Goal: Task Accomplishment & Management: Use online tool/utility

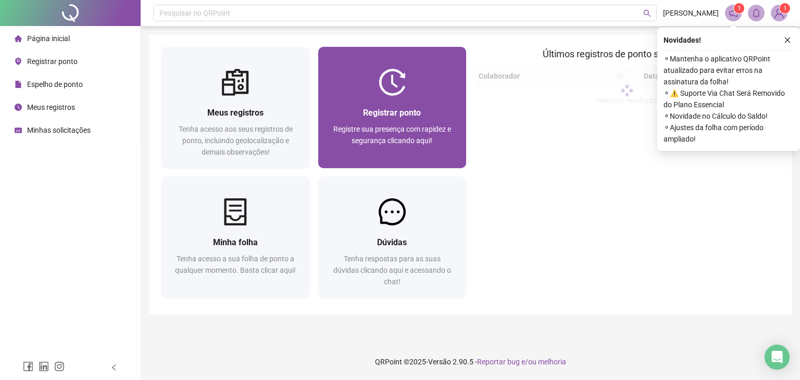
click at [396, 95] on img at bounding box center [392, 82] width 27 height 27
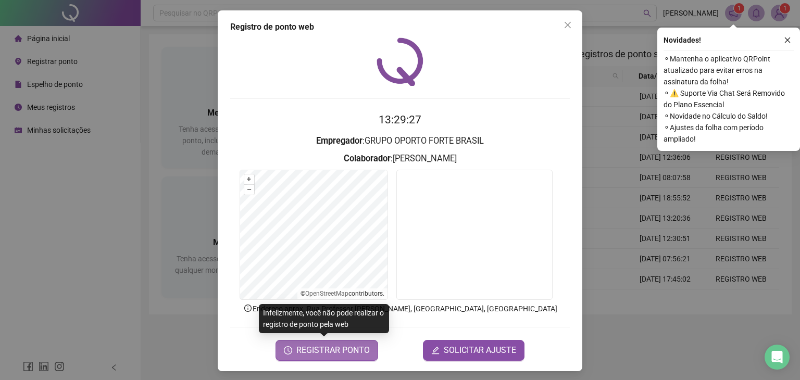
click at [316, 359] on button "REGISTRAR PONTO" at bounding box center [326, 350] width 103 height 21
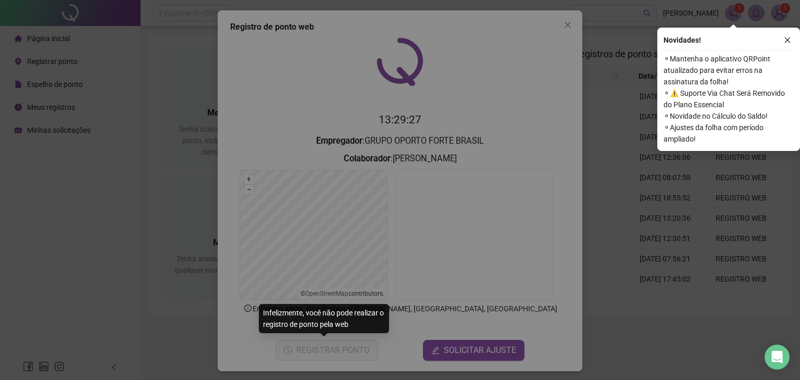
click at [316, 359] on body "Página inicial Registrar ponto Espelho de ponto Meus registros Minhas solicitaç…" at bounding box center [400, 190] width 800 height 380
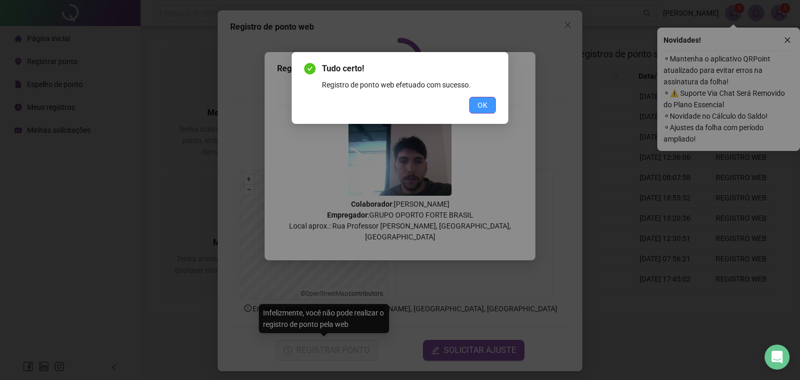
click at [479, 106] on span "OK" at bounding box center [482, 104] width 10 height 11
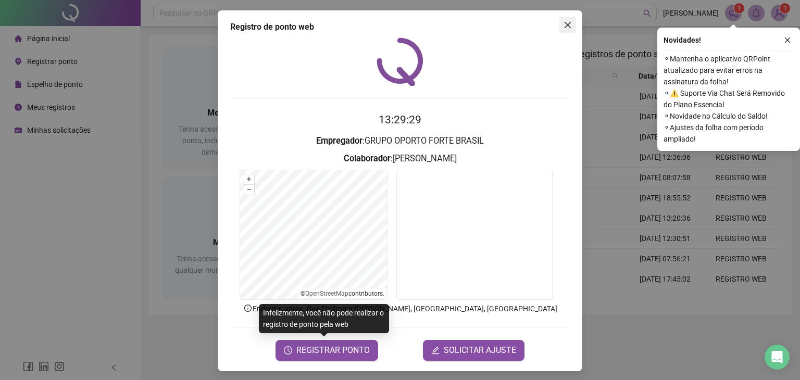
click at [564, 27] on icon "close" at bounding box center [567, 25] width 8 height 8
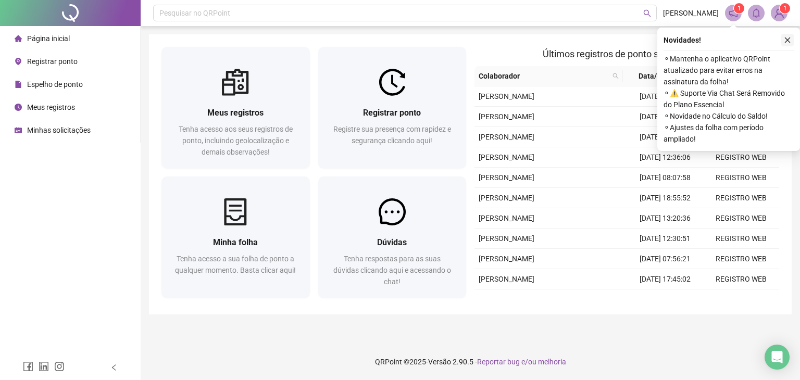
click at [787, 36] on icon "close" at bounding box center [787, 39] width 7 height 7
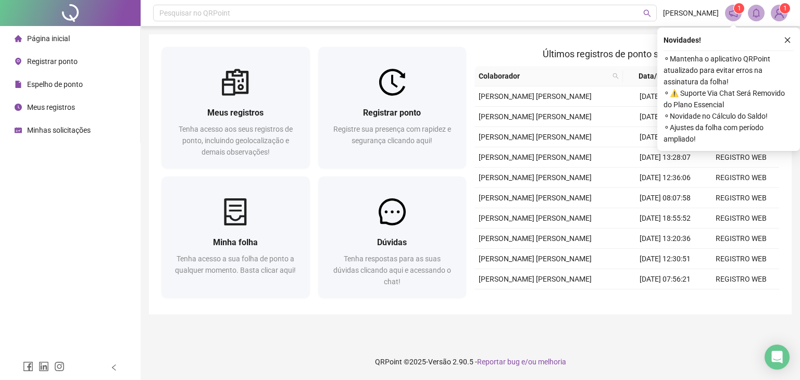
click at [48, 331] on div "Página inicial Registrar ponto Espelho de ponto Meus registros Minhas solicitaç…" at bounding box center [70, 177] width 141 height 355
click at [785, 42] on icon "close" at bounding box center [788, 40] width 6 height 6
